Goal: Task Accomplishment & Management: Manage account settings

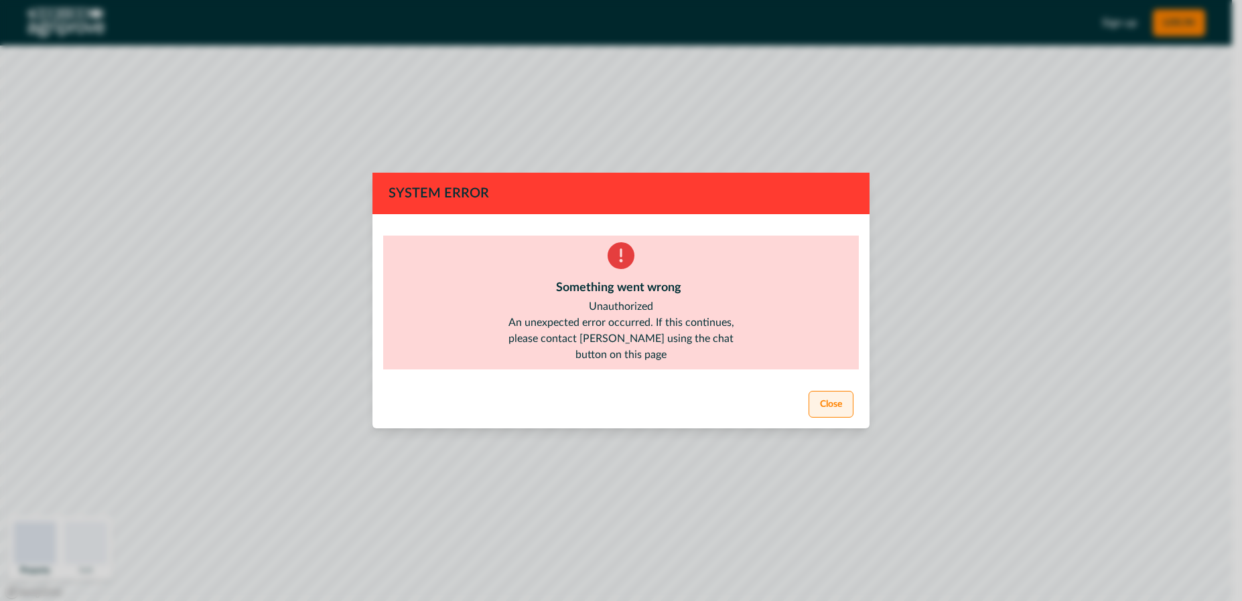
click at [822, 401] on button "Close" at bounding box center [830, 404] width 45 height 27
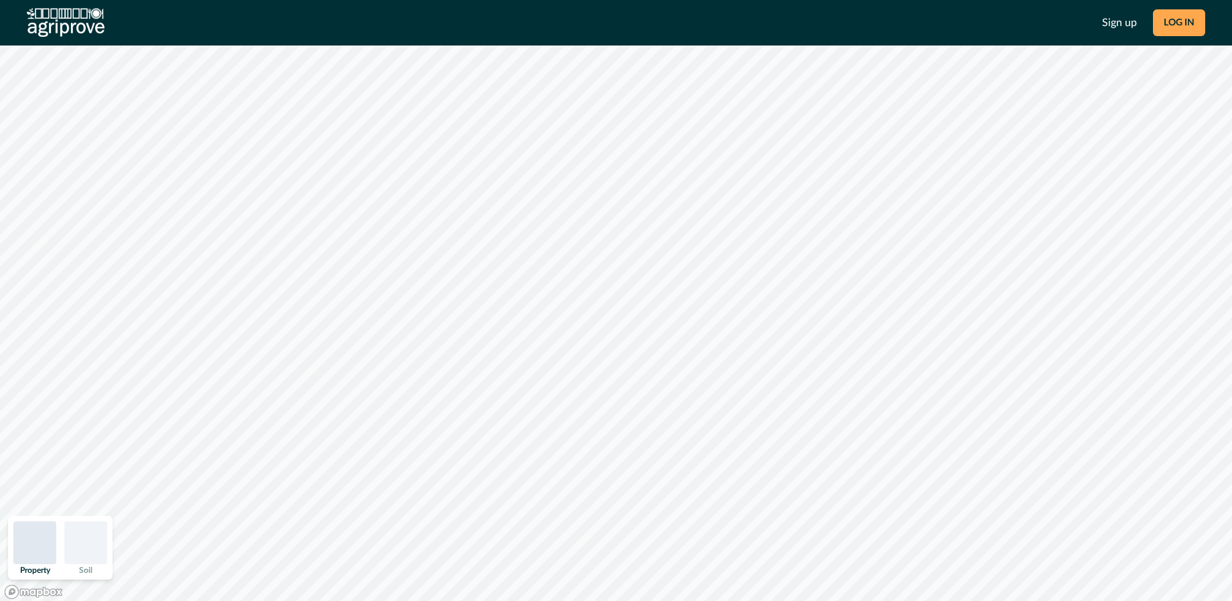
click at [1170, 25] on button "LOG IN" at bounding box center [1179, 22] width 52 height 27
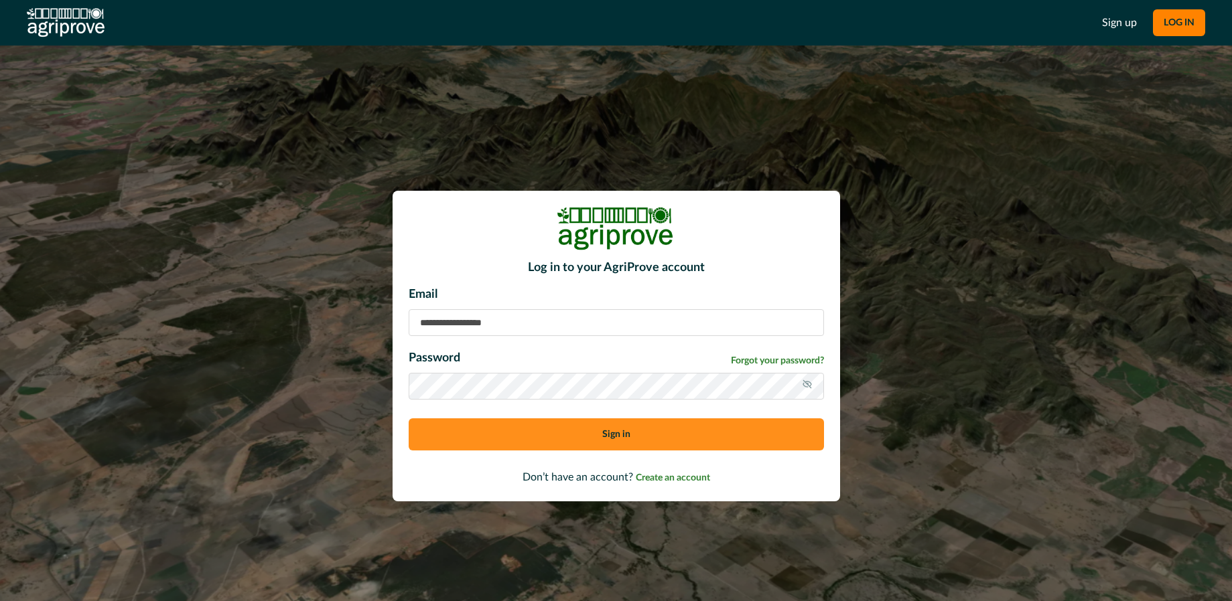
click at [509, 322] on input at bounding box center [616, 322] width 415 height 27
type input "**********"
